Goal: Find contact information: Find contact information

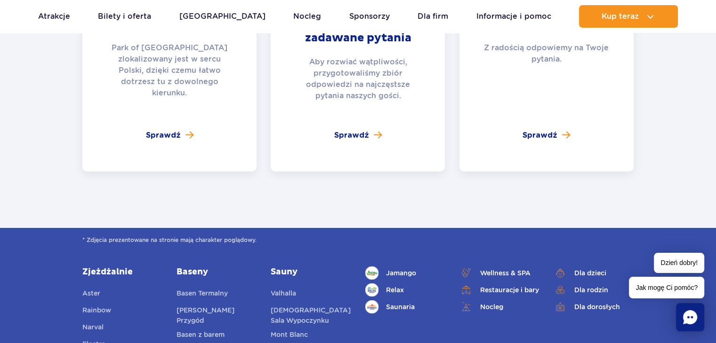
scroll to position [3529, 0]
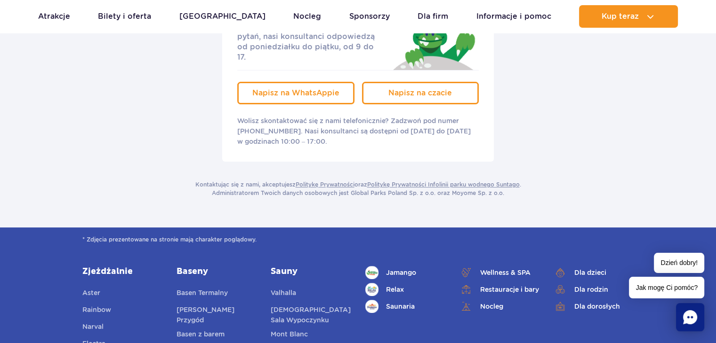
scroll to position [329, 0]
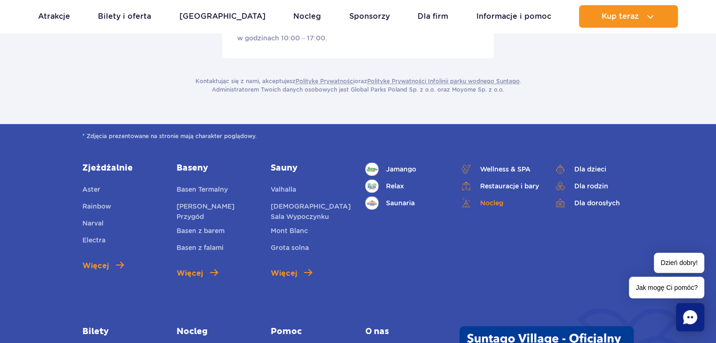
click at [486, 197] on link "Nocleg" at bounding box center [499, 203] width 80 height 13
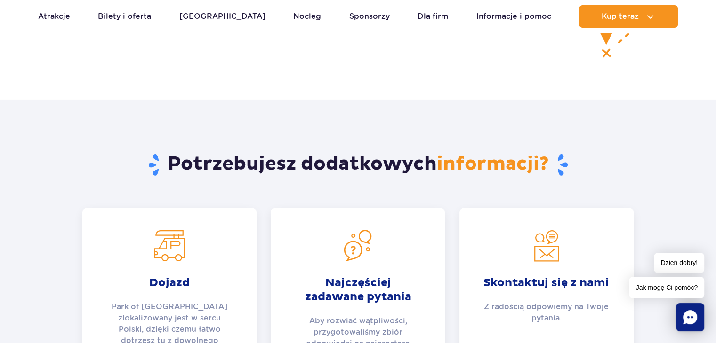
scroll to position [3293, 0]
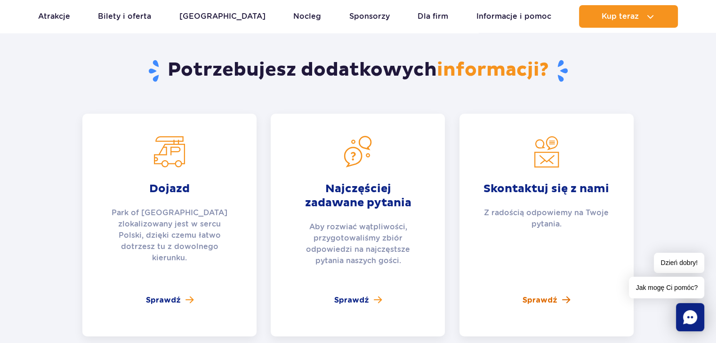
click at [547, 295] on span "Sprawdź" at bounding box center [539, 300] width 35 height 11
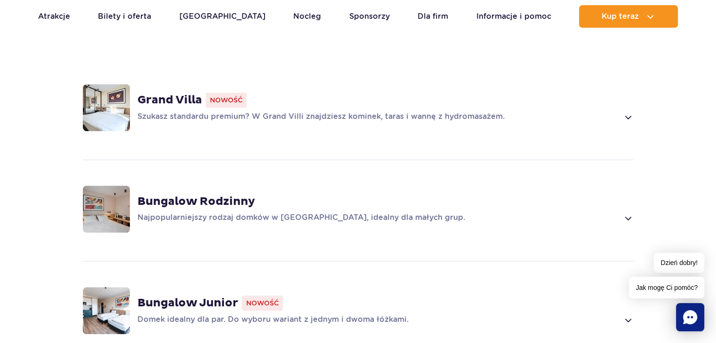
scroll to position [659, 0]
click at [630, 213] on span at bounding box center [627, 218] width 11 height 11
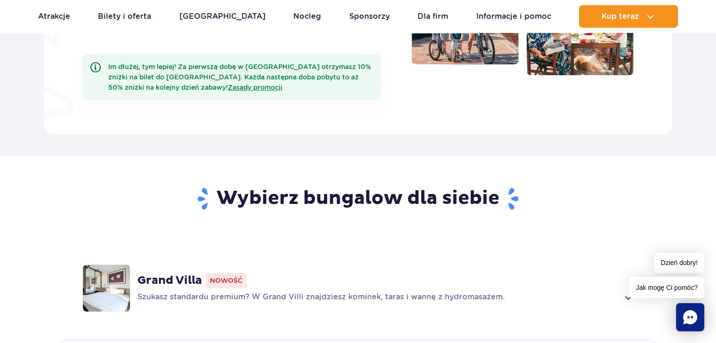
scroll to position [666, 0]
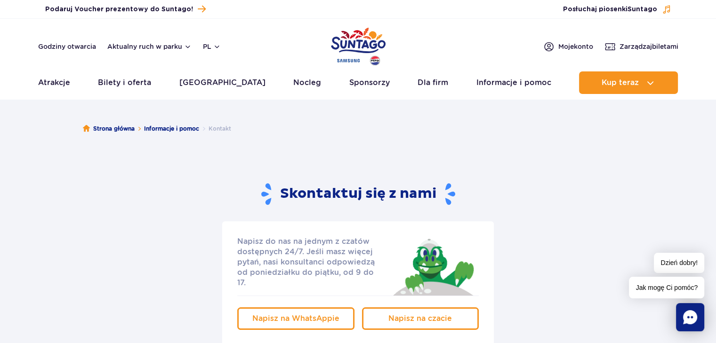
click at [478, 146] on ul "Strona główna Informacje i pomoc Kontakt" at bounding box center [358, 128] width 550 height 47
